Goal: Information Seeking & Learning: Understand process/instructions

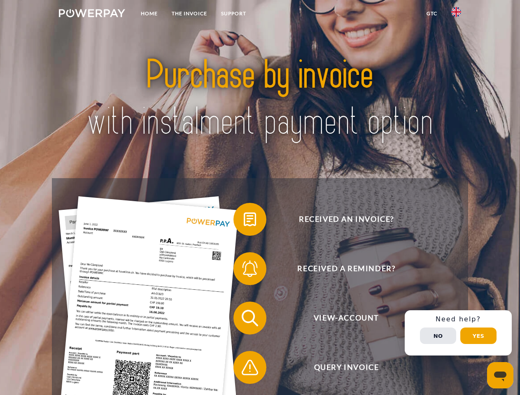
click at [92, 14] on img at bounding box center [92, 13] width 66 height 8
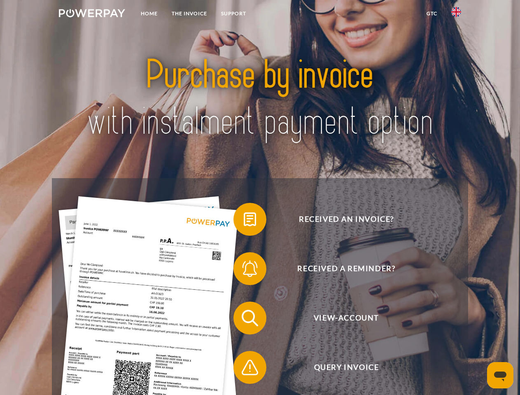
click at [456, 14] on img at bounding box center [456, 12] width 10 height 10
click at [432, 14] on link "GTC" at bounding box center [432, 13] width 25 height 15
click at [244, 221] on span at bounding box center [237, 219] width 41 height 41
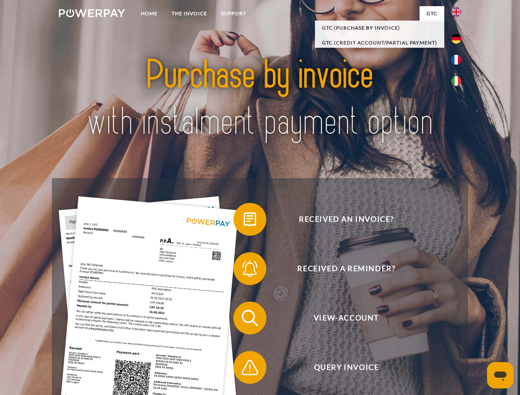
click at [244, 271] on div "Received an invoice? Received a reminder? View-Account Query Invoice" at bounding box center [260, 343] width 416 height 330
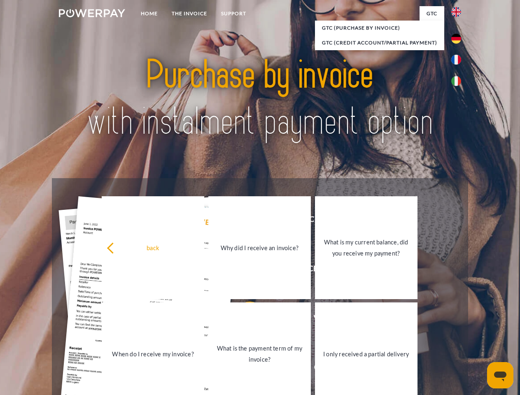
click at [244, 320] on link "What is the payment term of my invoice?" at bounding box center [259, 354] width 103 height 103
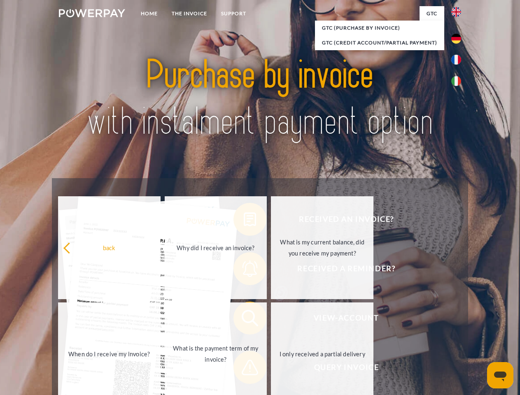
click at [244, 369] on span at bounding box center [237, 367] width 41 height 41
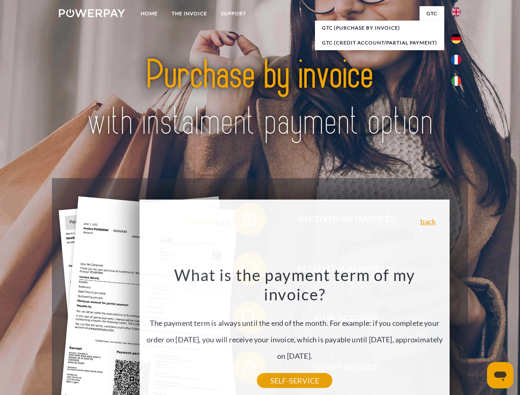
click at [458, 333] on div "Received an invoice? Received a reminder? View-Account Query Invoice" at bounding box center [260, 343] width 416 height 330
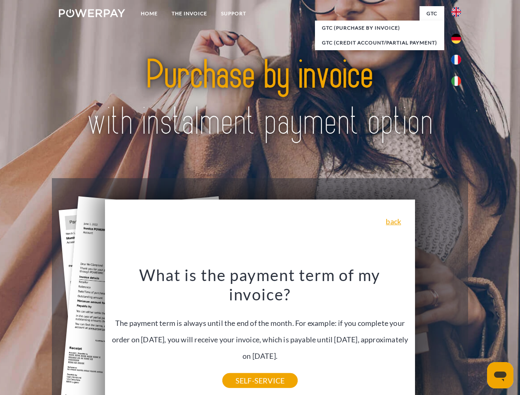
click at [438, 335] on span "View-Account" at bounding box center [346, 318] width 202 height 33
click at [479, 336] on header "Home THE INVOICE Support" at bounding box center [260, 284] width 520 height 569
